Goal: Information Seeking & Learning: Learn about a topic

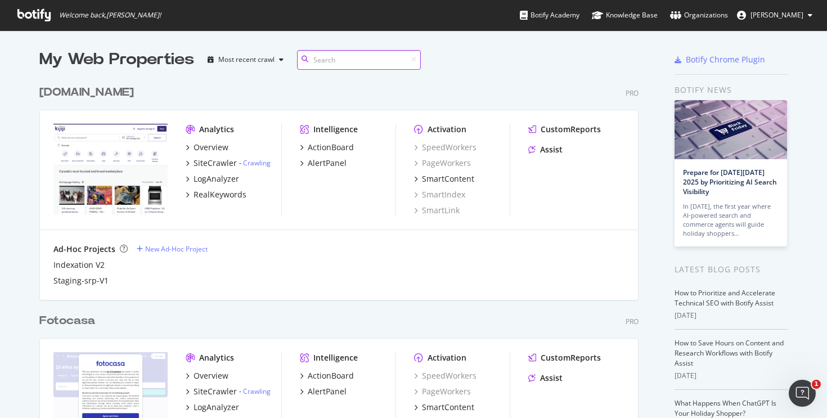
scroll to position [3006, 600]
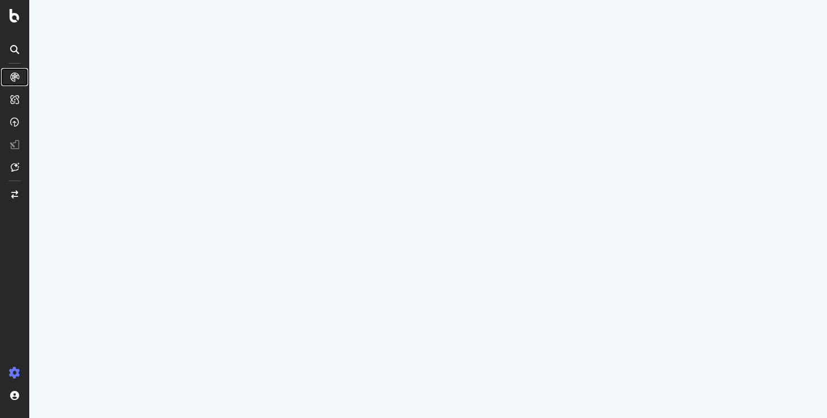
click at [18, 82] on div at bounding box center [15, 77] width 18 height 18
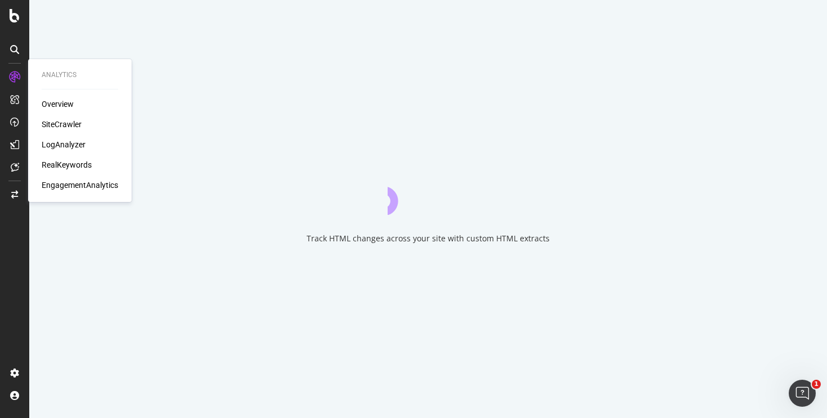
click at [66, 151] on div "Overview SiteCrawler LogAnalyzer RealKeywords EngagementAnalytics" at bounding box center [80, 145] width 77 height 92
click at [67, 144] on div "LogAnalyzer" at bounding box center [64, 144] width 44 height 11
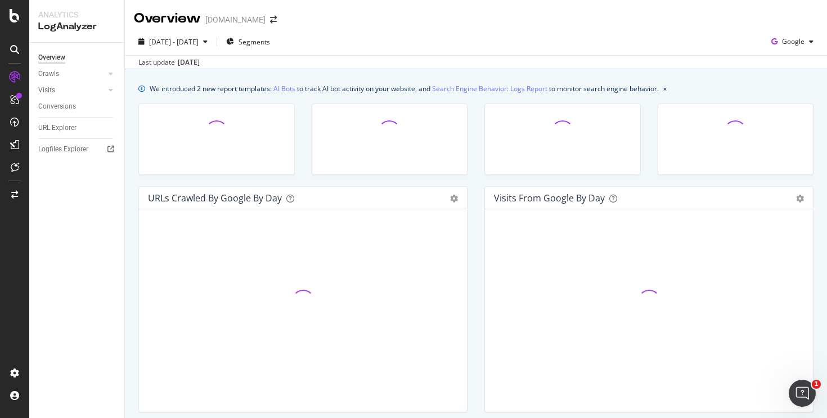
click at [686, 35] on div "[DATE] - [DATE] Segments Google" at bounding box center [476, 44] width 703 height 23
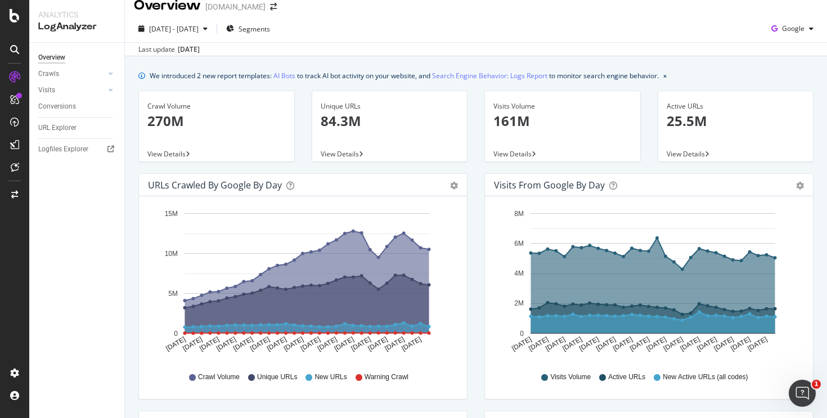
scroll to position [14, 0]
click at [106, 75] on div at bounding box center [110, 73] width 11 height 11
click at [61, 133] on div "HTTP Codes" at bounding box center [62, 135] width 38 height 12
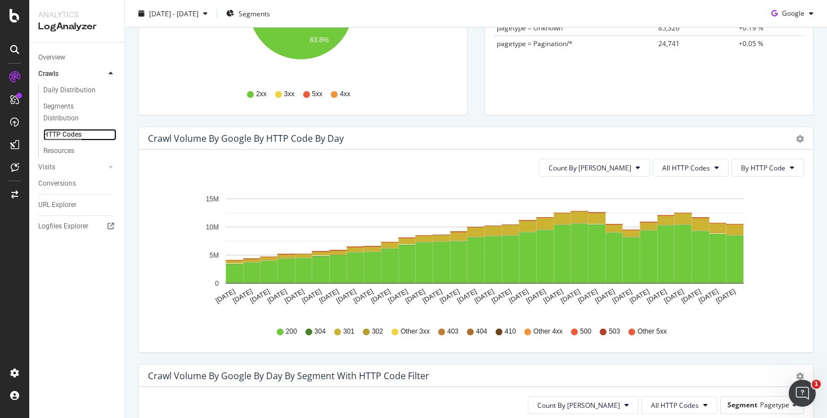
scroll to position [278, 0]
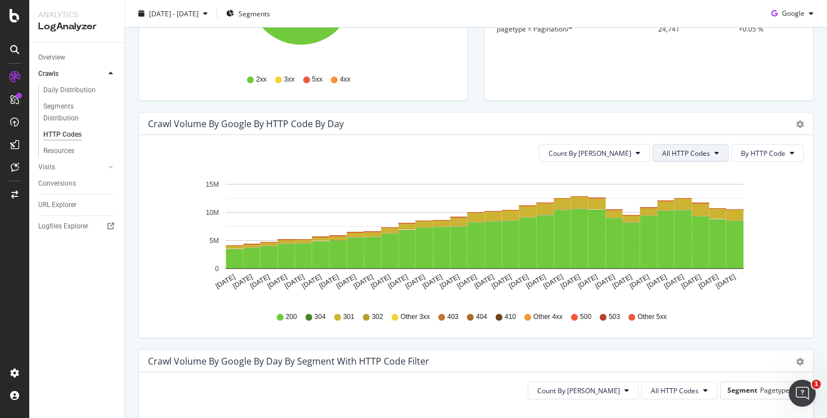
click at [703, 150] on button "All HTTP Codes" at bounding box center [691, 153] width 76 height 18
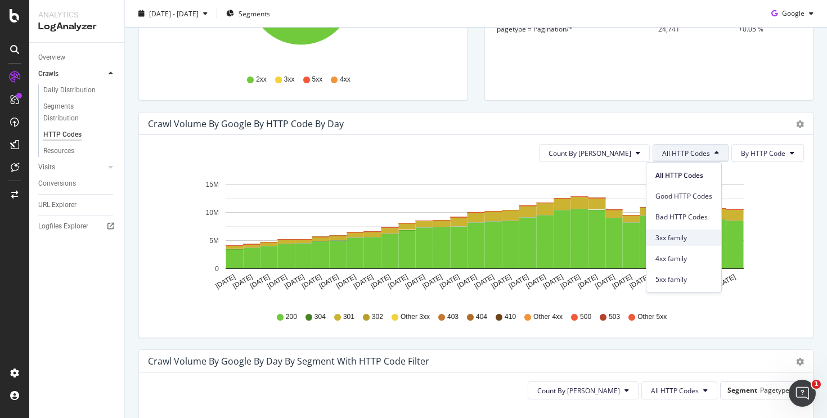
click at [683, 240] on span "3xx family" at bounding box center [684, 238] width 57 height 10
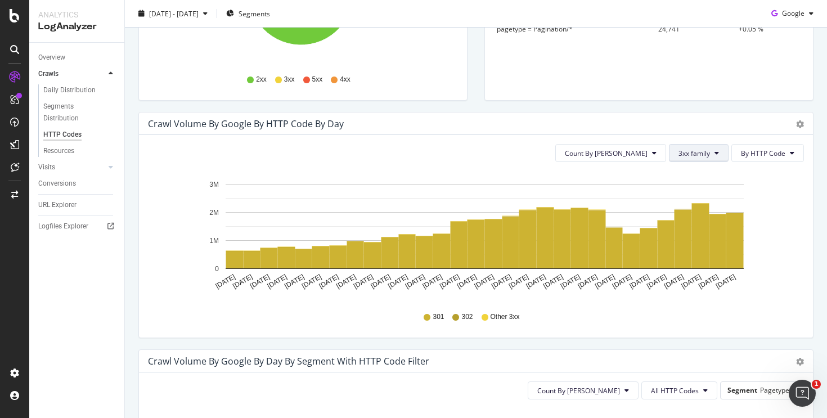
click at [684, 159] on button "3xx family" at bounding box center [699, 153] width 60 height 18
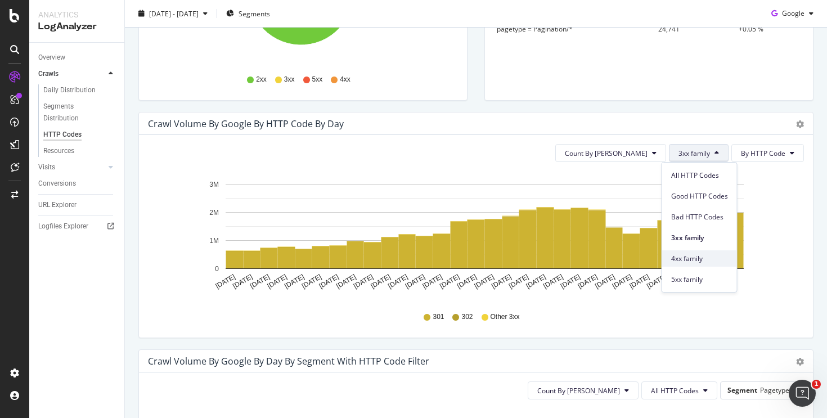
drag, startPoint x: 693, startPoint y: 249, endPoint x: 685, endPoint y: 252, distance: 8.4
click at [685, 252] on div "4xx family" at bounding box center [700, 256] width 75 height 21
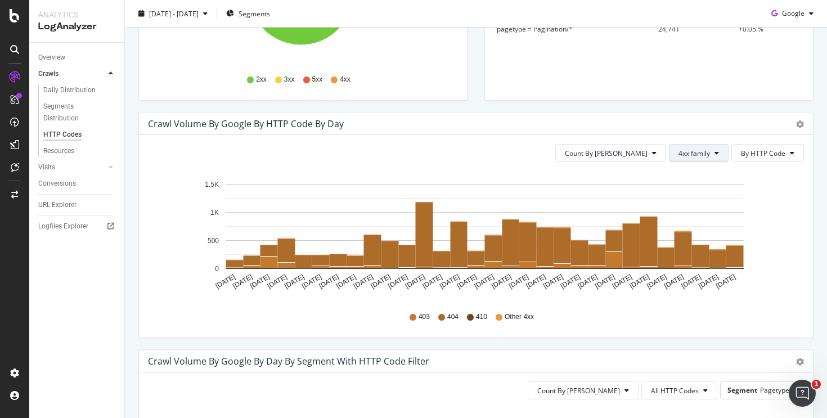
click at [679, 150] on span "4xx family" at bounding box center [695, 154] width 32 height 10
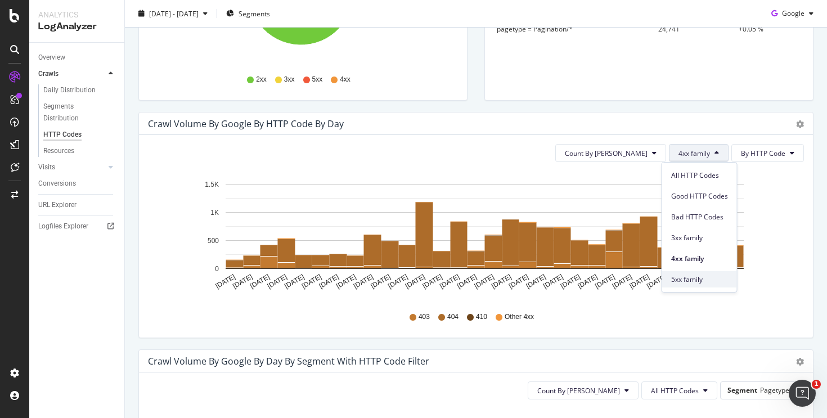
click at [725, 276] on span "5xx family" at bounding box center [700, 280] width 57 height 10
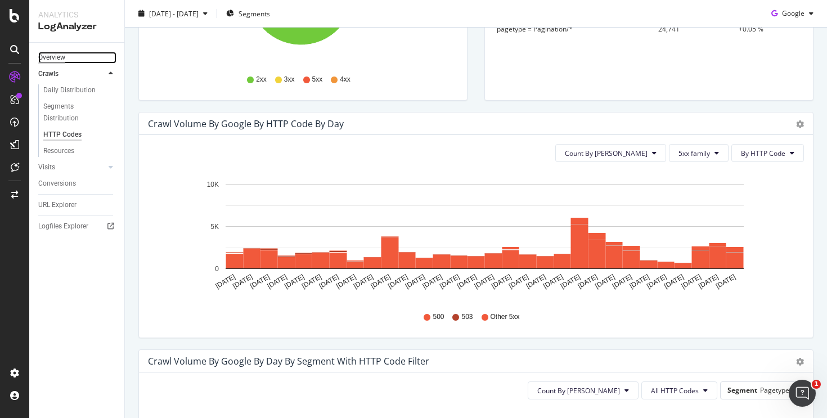
click at [44, 55] on div "Overview" at bounding box center [51, 58] width 27 height 12
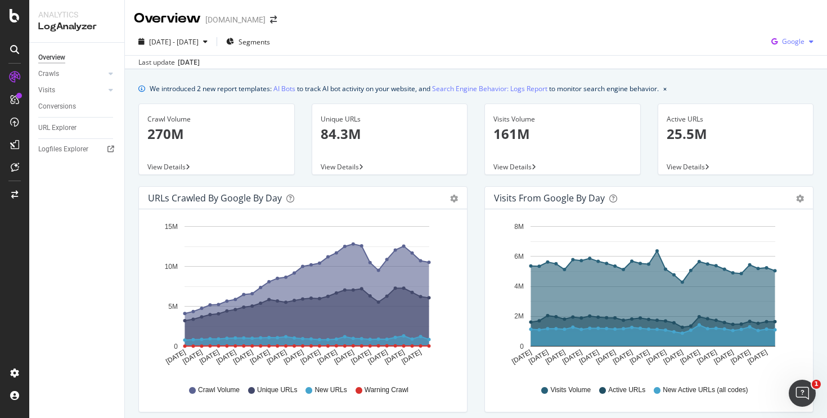
click at [789, 33] on div "Google" at bounding box center [792, 41] width 51 height 17
click at [812, 109] on span "OpenAI" at bounding box center [794, 106] width 42 height 10
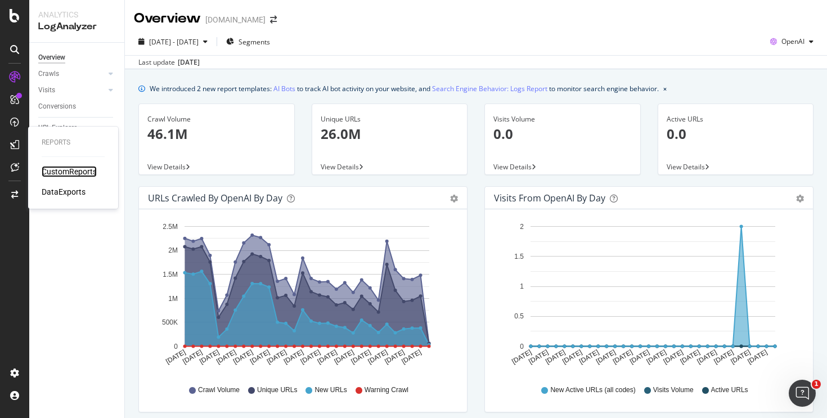
click at [75, 172] on div "CustomReports" at bounding box center [69, 171] width 55 height 11
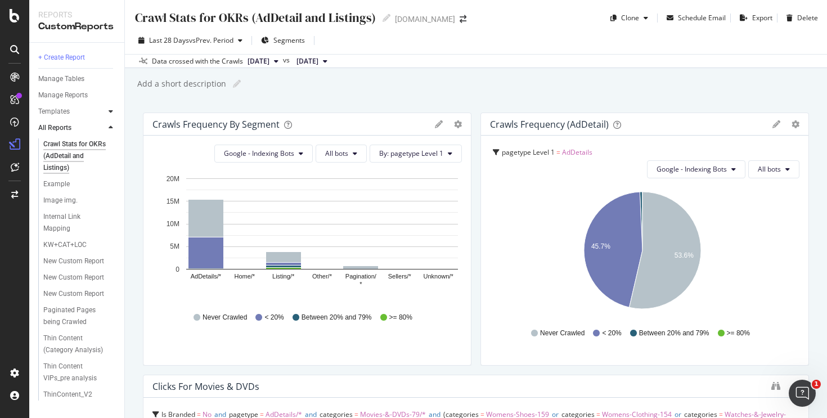
click at [110, 115] on div at bounding box center [110, 111] width 11 height 11
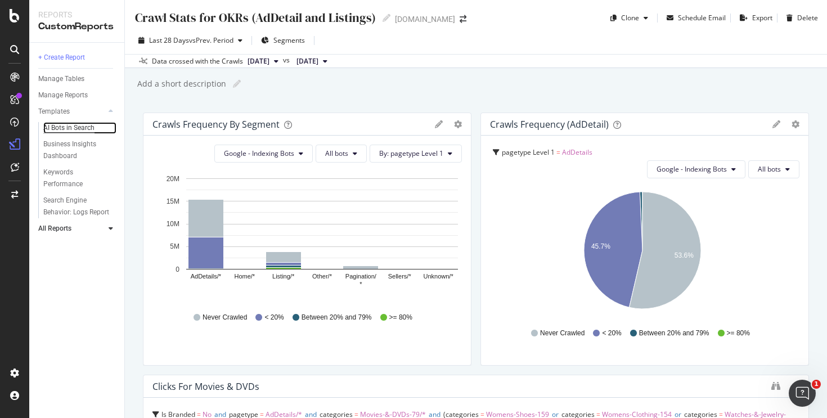
click at [76, 125] on div "AI Bots in Search" at bounding box center [68, 128] width 51 height 12
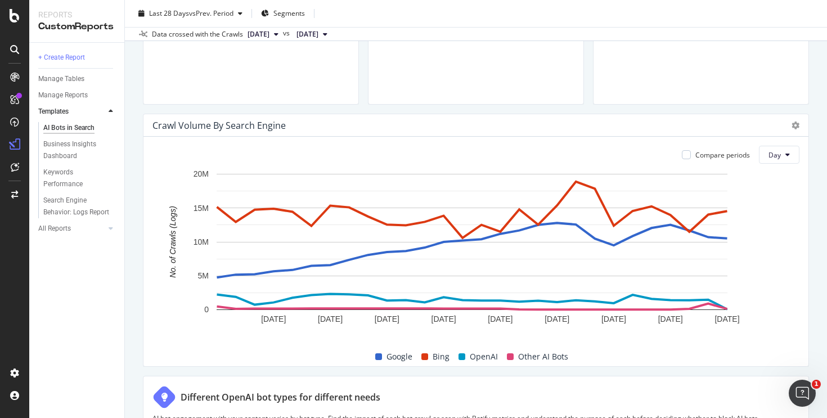
scroll to position [253, 0]
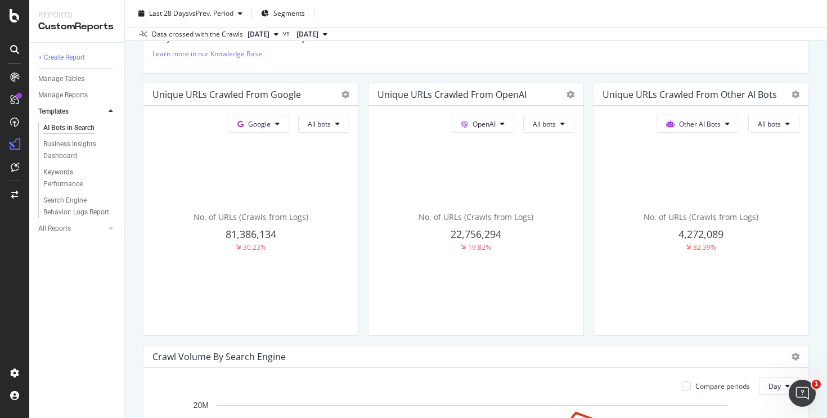
click at [270, 34] on span "[DATE]" at bounding box center [259, 34] width 22 height 10
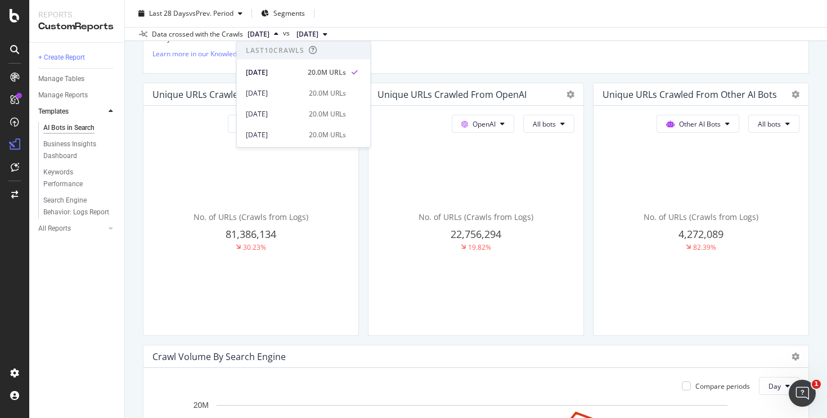
scroll to position [64, 0]
click at [296, 116] on div "[DATE]" at bounding box center [274, 113] width 56 height 10
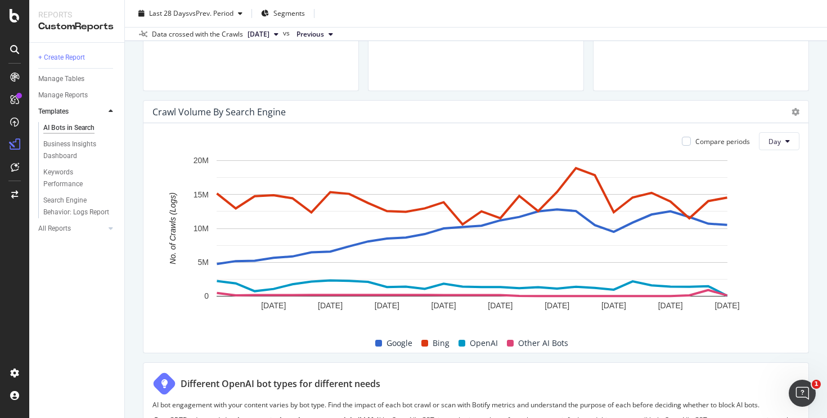
scroll to position [529, 0]
